Goal: Obtain resource: Obtain resource

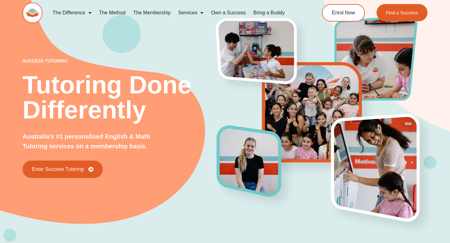
click at [183, 12] on link "Services" at bounding box center [190, 13] width 33 height 14
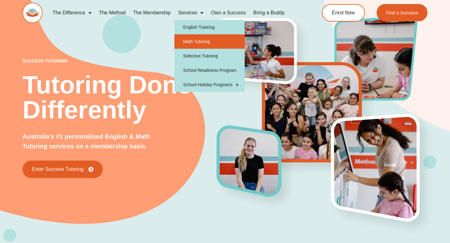
click at [189, 40] on link "Math Tutoring" at bounding box center [209, 41] width 70 height 14
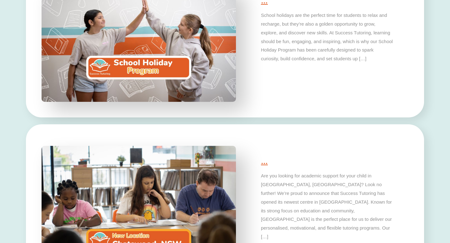
type input "*"
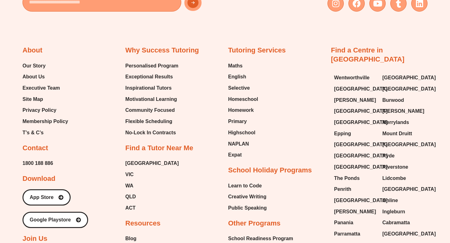
scroll to position [2008, 0]
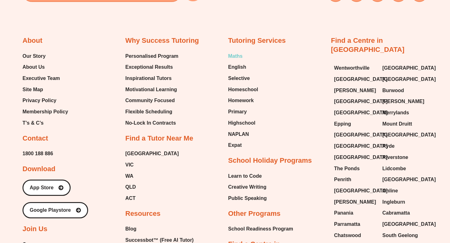
click at [236, 54] on span "Maths" at bounding box center [235, 56] width 14 height 9
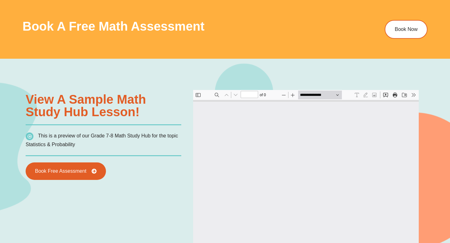
scroll to position [253, 0]
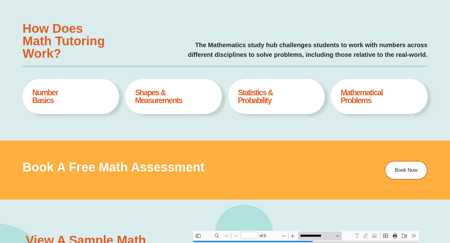
type input "*"
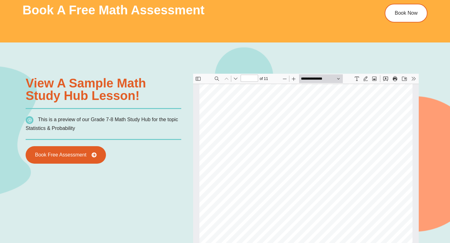
scroll to position [0, 0]
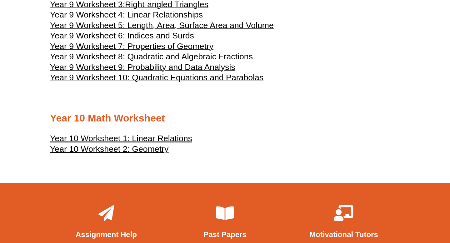
scroll to position [1860, 0]
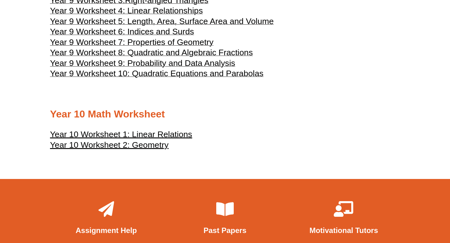
click at [161, 68] on span "Year 9 Worksheet 9: Probability and Data Analysis" at bounding box center [142, 62] width 185 height 9
